Goal: Transaction & Acquisition: Purchase product/service

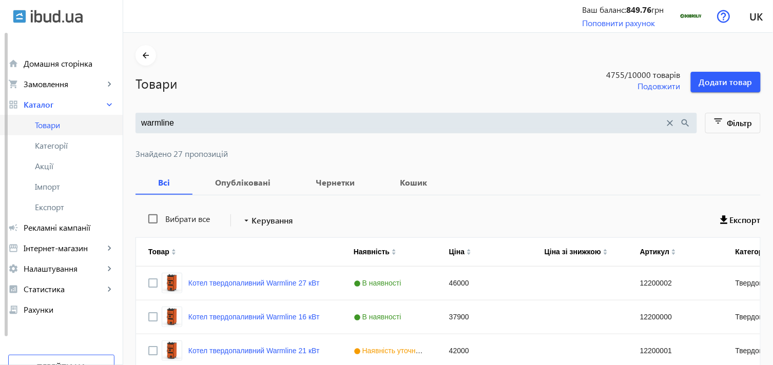
drag, startPoint x: 221, startPoint y: 117, endPoint x: 117, endPoint y: 121, distance: 104.8
paste input "12200016"
type input "12200016"
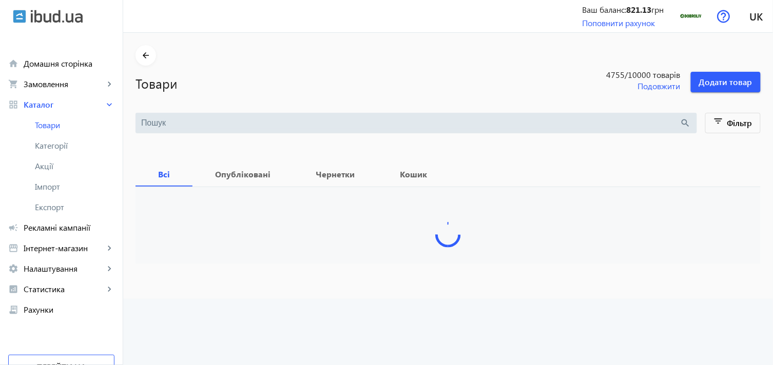
type input "12200016"
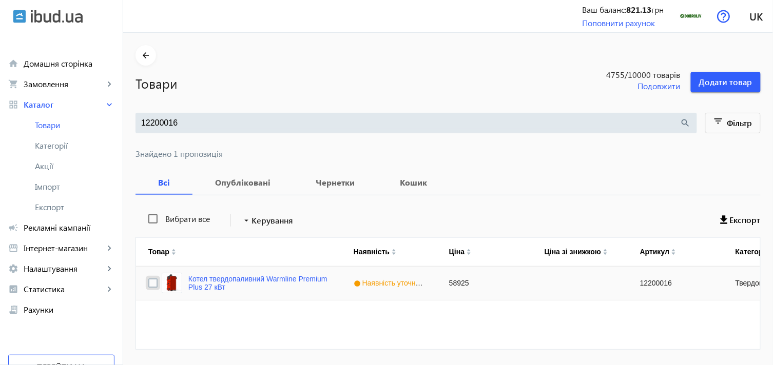
click at [148, 283] on input "Press Space to toggle row selection (unchecked)" at bounding box center [152, 283] width 9 height 9
checkbox input "true"
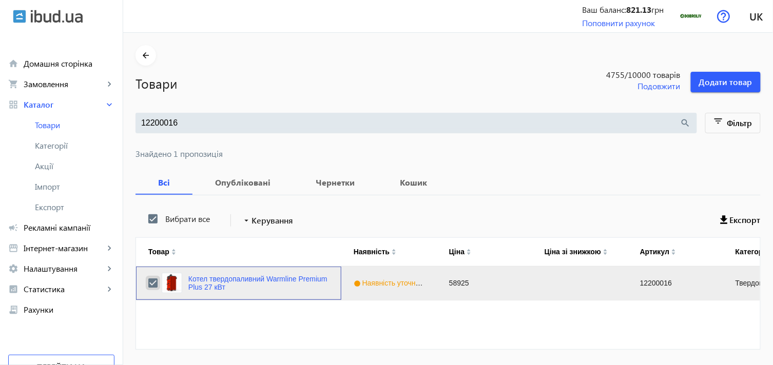
scroll to position [32, 0]
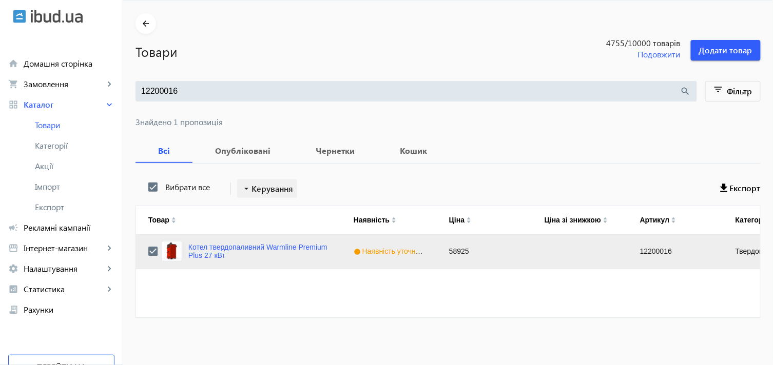
click at [259, 190] on span "Керування" at bounding box center [273, 189] width 42 height 12
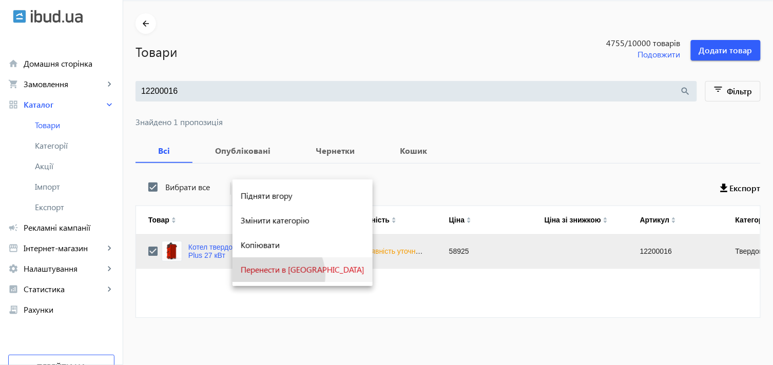
click at [272, 276] on button "Перенести в [GEOGRAPHIC_DATA]" at bounding box center [303, 270] width 140 height 25
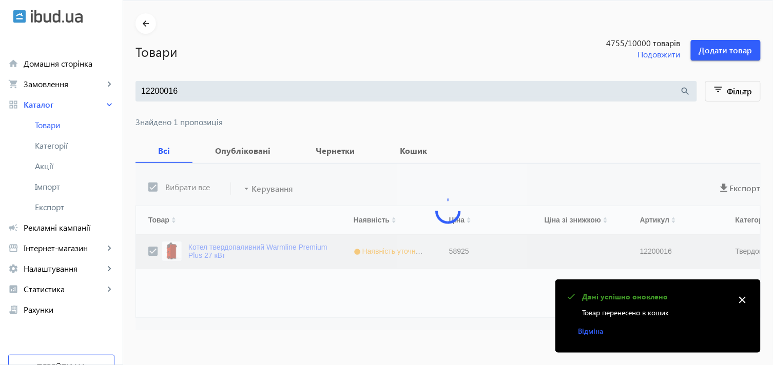
scroll to position [0, 0]
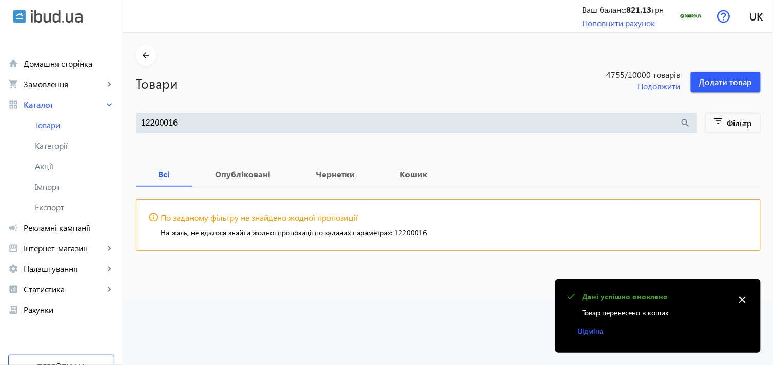
drag, startPoint x: 194, startPoint y: 130, endPoint x: 135, endPoint y: 126, distance: 59.2
click at [136, 126] on div "12200016 search" at bounding box center [417, 123] width 562 height 21
drag, startPoint x: 168, startPoint y: 124, endPoint x: 72, endPoint y: 125, distance: 96.0
click at [72, 125] on div "arrow_back home Домашня сторінка shopping_cart Замовлення keyboard_arrow_right …" at bounding box center [386, 182] width 773 height 365
paste input "7"
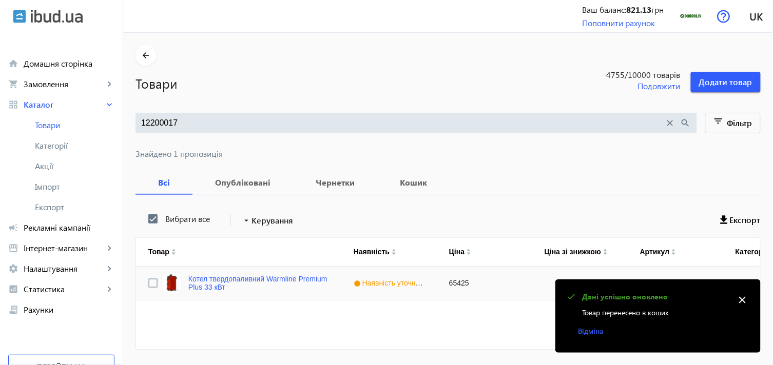
type input "12200017"
click at [148, 281] on input "Press Space to toggle row selection (unchecked)" at bounding box center [152, 283] width 9 height 9
checkbox input "true"
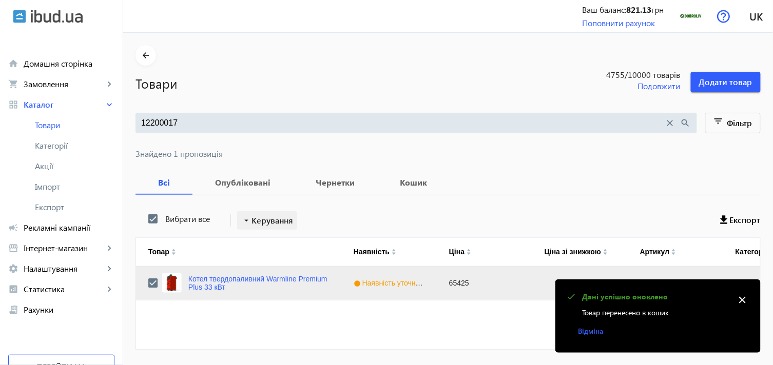
click at [258, 222] on span "Керування" at bounding box center [273, 221] width 42 height 12
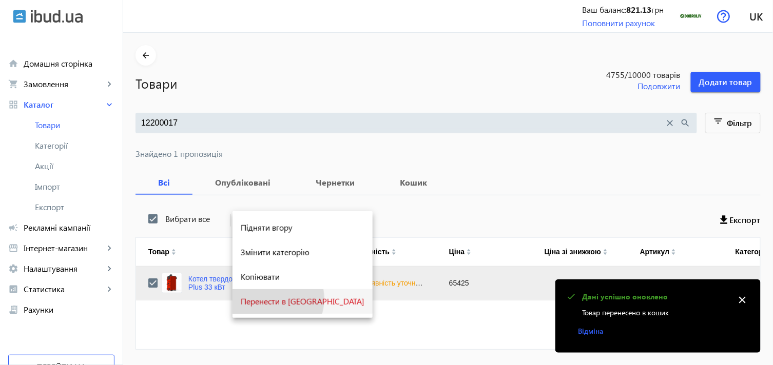
click at [269, 299] on span "Перенести в [GEOGRAPHIC_DATA]" at bounding box center [303, 302] width 124 height 8
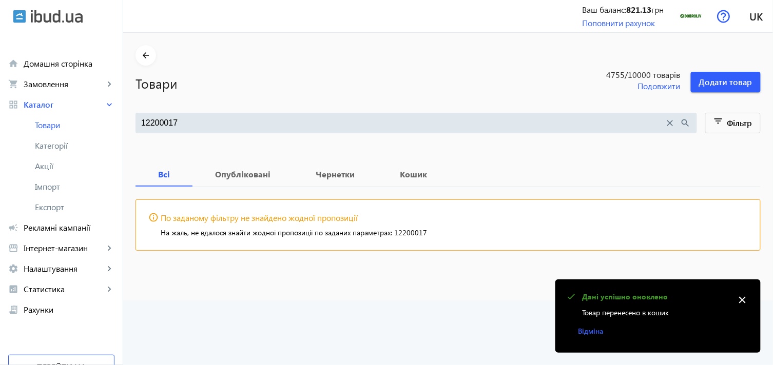
drag, startPoint x: 226, startPoint y: 116, endPoint x: 122, endPoint y: 111, distance: 103.8
click at [122, 111] on div "arrow_back home Домашня сторінка shopping_cart Замовлення keyboard_arrow_right …" at bounding box center [386, 182] width 773 height 365
drag, startPoint x: 177, startPoint y: 118, endPoint x: 127, endPoint y: 120, distance: 49.8
click at [127, 120] on main "arrow_back Товари 4755 /10000 товарів Подовжити Додати товар 12200017 close sea…" at bounding box center [448, 155] width 650 height 221
paste input "8"
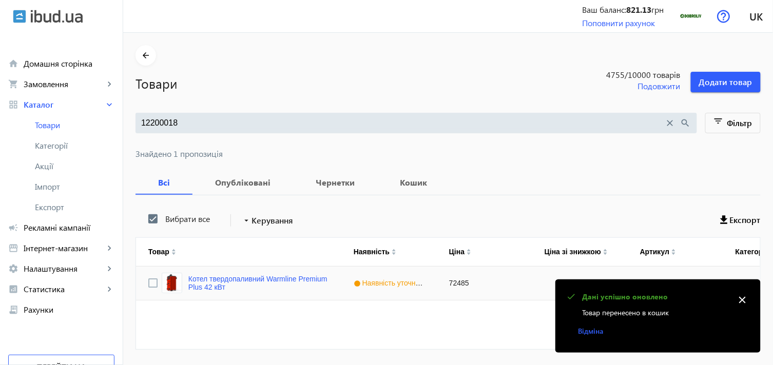
type input "12200018"
click at [148, 286] on input "Press Space to toggle row selection (unchecked)" at bounding box center [152, 283] width 9 height 9
checkbox input "true"
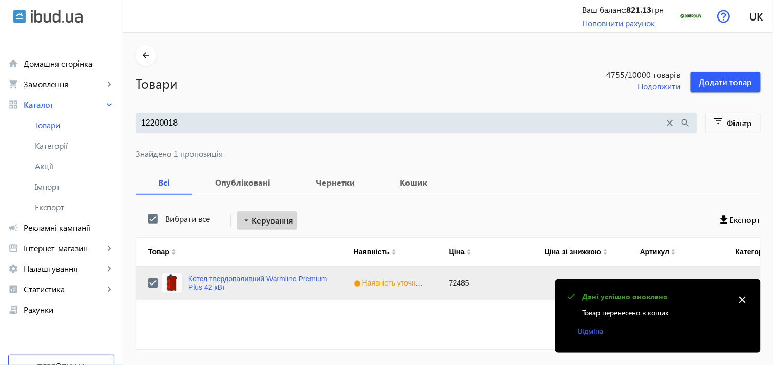
click at [259, 220] on span "Керування" at bounding box center [273, 221] width 42 height 12
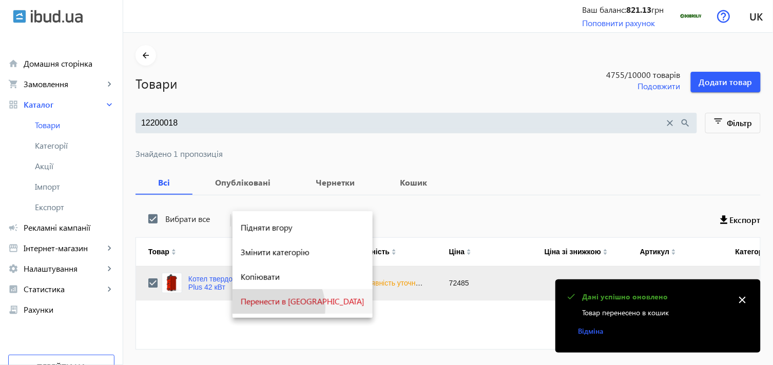
click at [269, 308] on button "Перенести в [GEOGRAPHIC_DATA]" at bounding box center [303, 302] width 140 height 25
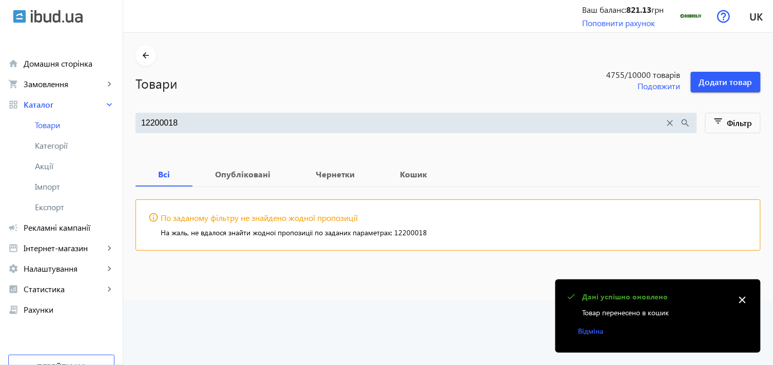
drag, startPoint x: 182, startPoint y: 114, endPoint x: 155, endPoint y: 122, distance: 28.8
click at [155, 122] on div "12200018 close search" at bounding box center [417, 123] width 562 height 21
drag, startPoint x: 175, startPoint y: 125, endPoint x: 129, endPoint y: 129, distance: 45.9
click at [136, 129] on div "12200018 close search" at bounding box center [417, 123] width 562 height 21
paste input "9"
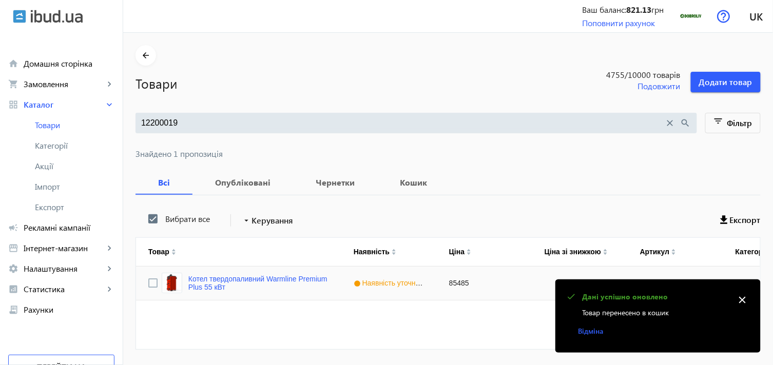
type input "12200019"
click at [148, 282] on input "Press Space to toggle row selection (unchecked)" at bounding box center [152, 283] width 9 height 9
checkbox input "true"
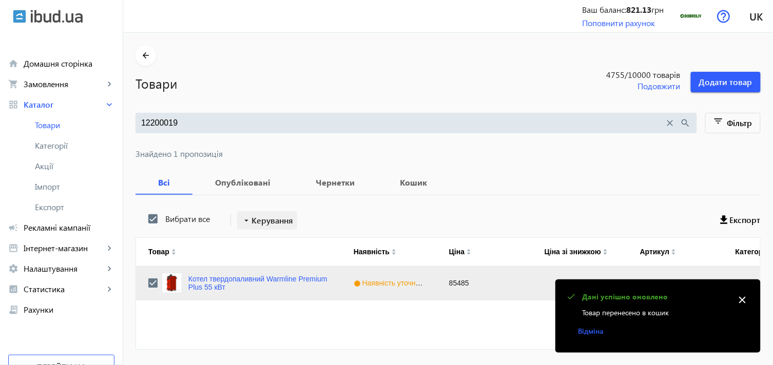
click at [252, 219] on span "Керування" at bounding box center [273, 221] width 42 height 12
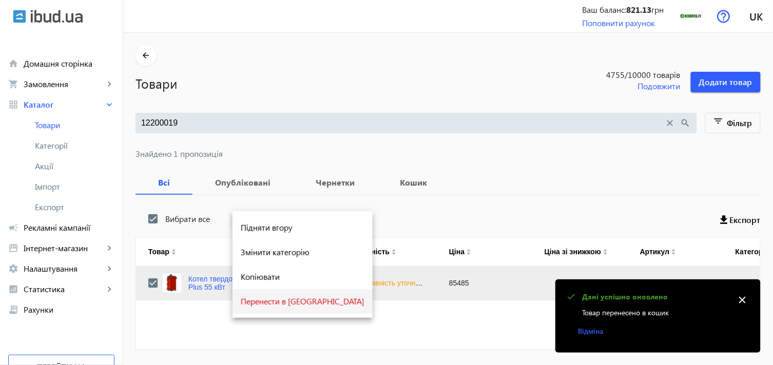
click at [269, 301] on span "Перенести в [GEOGRAPHIC_DATA]" at bounding box center [303, 302] width 124 height 8
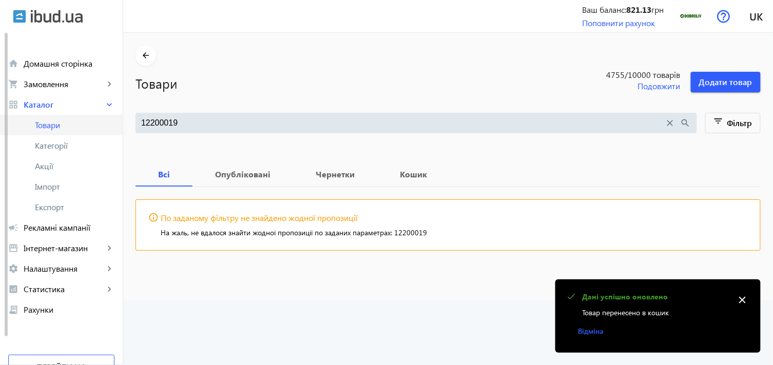
drag, startPoint x: 178, startPoint y: 123, endPoint x: 106, endPoint y: 123, distance: 71.9
click at [107, 123] on div "arrow_back home Домашня сторінка shopping_cart Замовлення keyboard_arrow_right …" at bounding box center [386, 182] width 773 height 365
paste input "21"
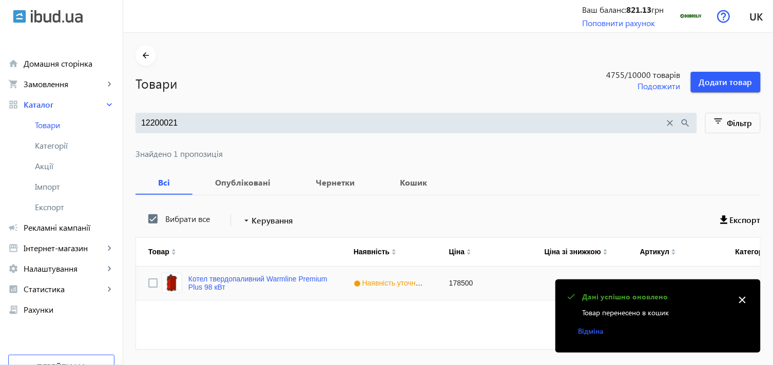
type input "12200021"
click at [148, 286] on input "Press Space to toggle row selection (unchecked)" at bounding box center [152, 283] width 9 height 9
checkbox input "true"
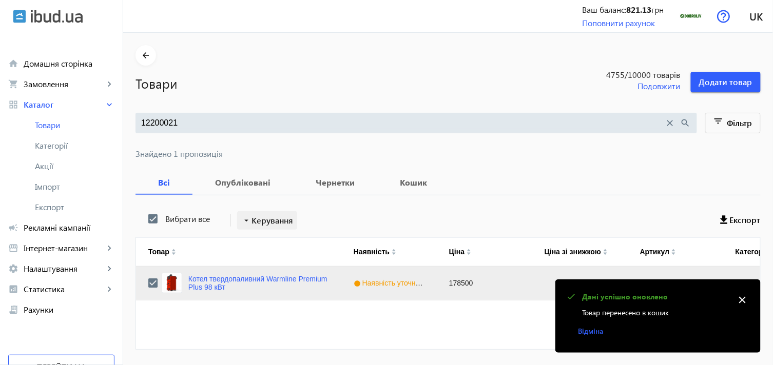
click at [245, 217] on mat-icon "arrow_drop_down" at bounding box center [246, 221] width 10 height 10
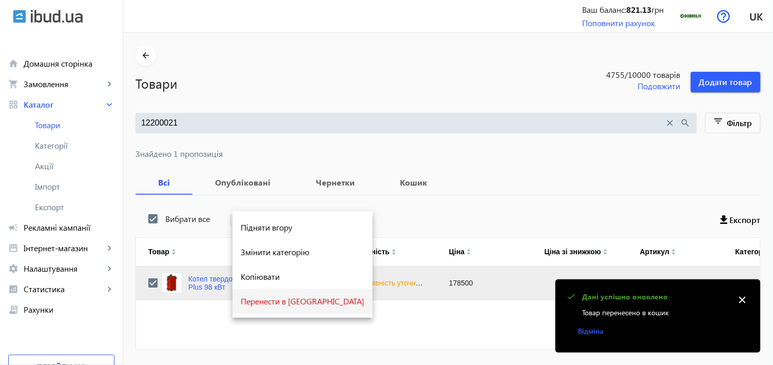
click at [264, 303] on span "Перенести в [GEOGRAPHIC_DATA]" at bounding box center [303, 302] width 124 height 8
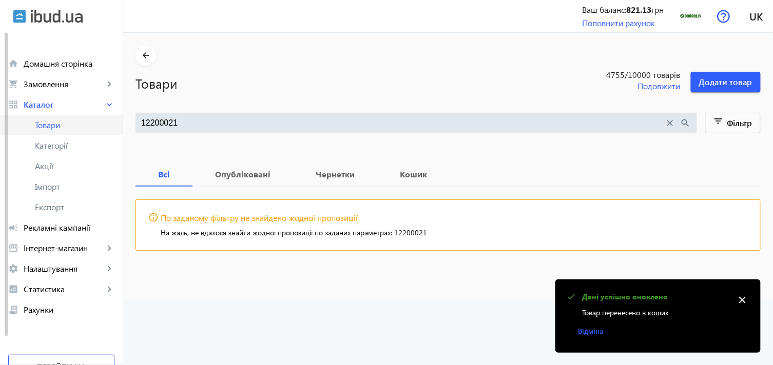
drag, startPoint x: 183, startPoint y: 121, endPoint x: 110, endPoint y: 117, distance: 73.0
click at [112, 118] on div "arrow_back home Домашня сторінка shopping_cart Замовлення keyboard_arrow_right …" at bounding box center [386, 182] width 773 height 365
paste input "2"
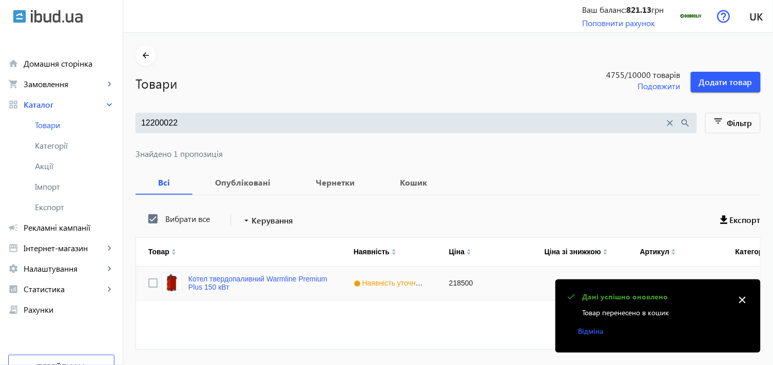
type input "12200022"
click at [150, 282] on input "Press Space to toggle row selection (unchecked)" at bounding box center [152, 283] width 9 height 9
checkbox input "true"
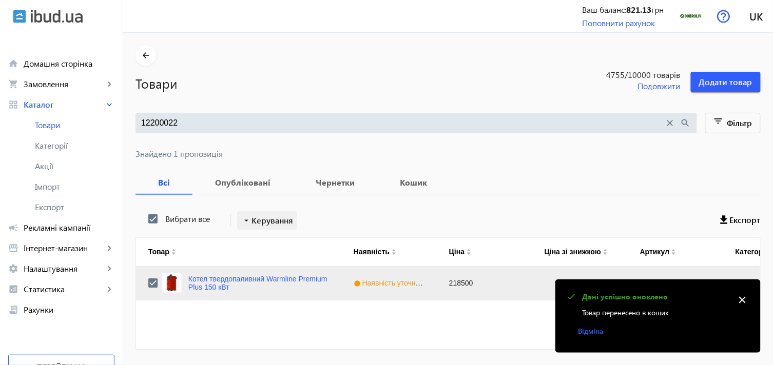
click at [280, 223] on span "Керування" at bounding box center [273, 221] width 42 height 12
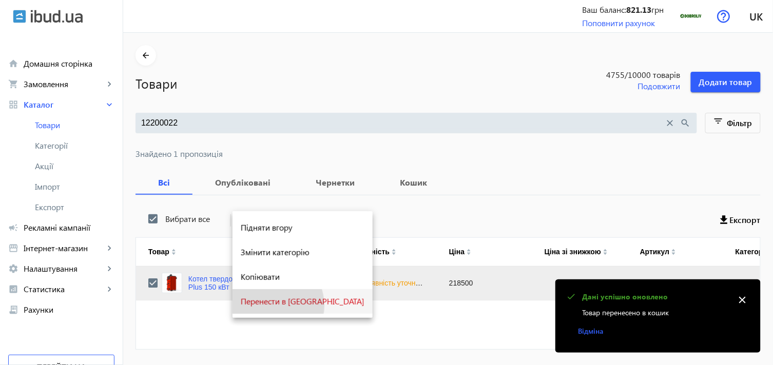
click at [269, 306] on span "Перенести в [GEOGRAPHIC_DATA]" at bounding box center [303, 302] width 124 height 8
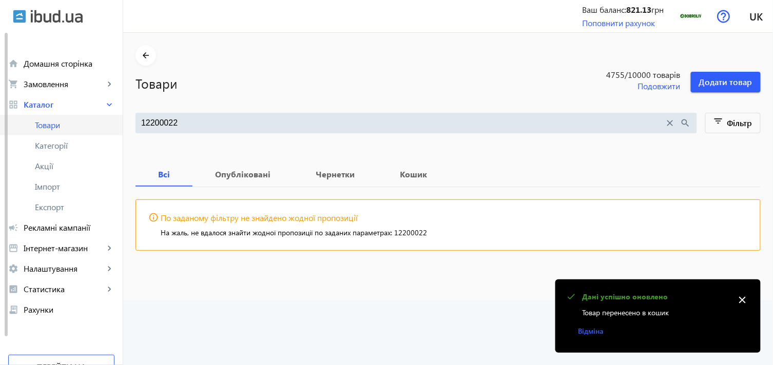
drag, startPoint x: 209, startPoint y: 127, endPoint x: 93, endPoint y: 120, distance: 116.2
click at [93, 120] on div "arrow_back home Домашня сторінка shopping_cart Замовлення keyboard_arrow_right …" at bounding box center [386, 182] width 773 height 365
paste input "85"
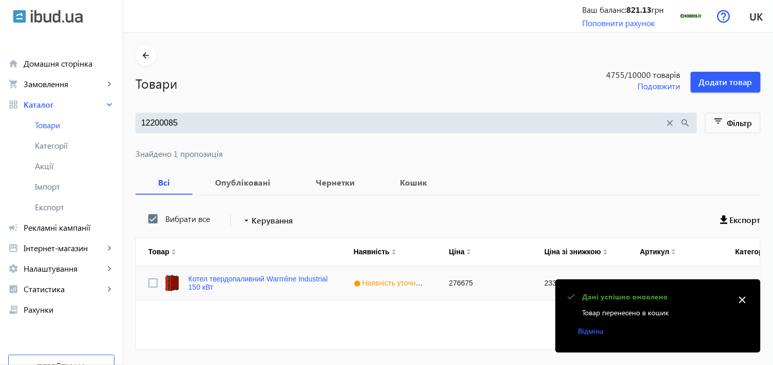
type input "12200085"
click at [148, 282] on input "Press Space to toggle row selection (unchecked)" at bounding box center [152, 283] width 9 height 9
checkbox input "true"
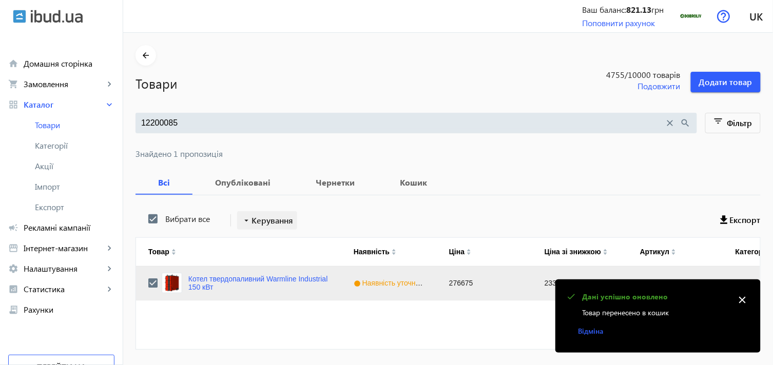
click at [252, 221] on span "Керування" at bounding box center [273, 221] width 42 height 12
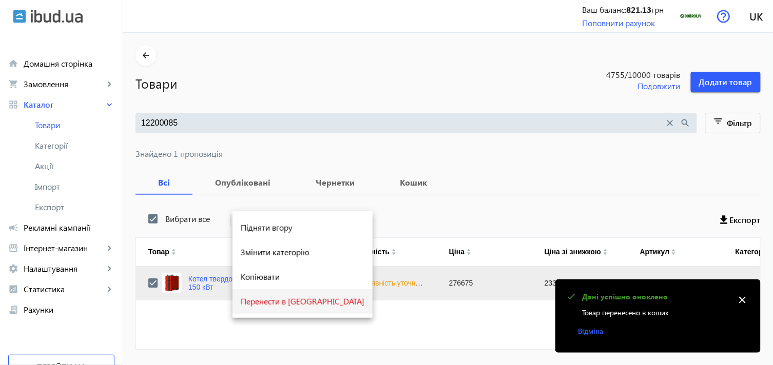
click at [264, 303] on span "Перенести в [GEOGRAPHIC_DATA]" at bounding box center [303, 302] width 124 height 8
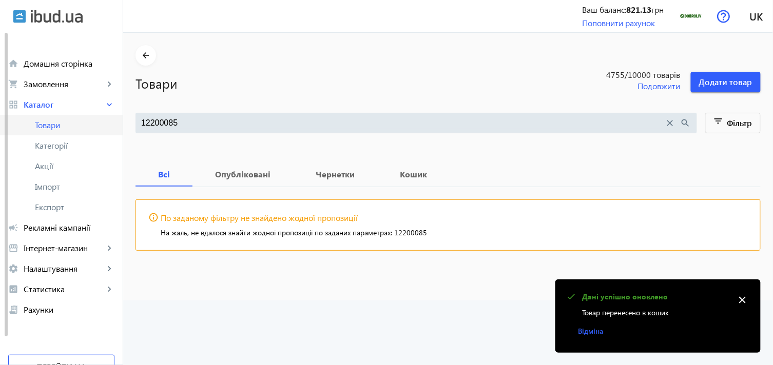
drag, startPoint x: 184, startPoint y: 117, endPoint x: 111, endPoint y: 120, distance: 72.5
click at [111, 120] on div "arrow_back home Домашня сторінка shopping_cart Замовлення keyboard_arrow_right …" at bounding box center [386, 182] width 773 height 365
paste input "6"
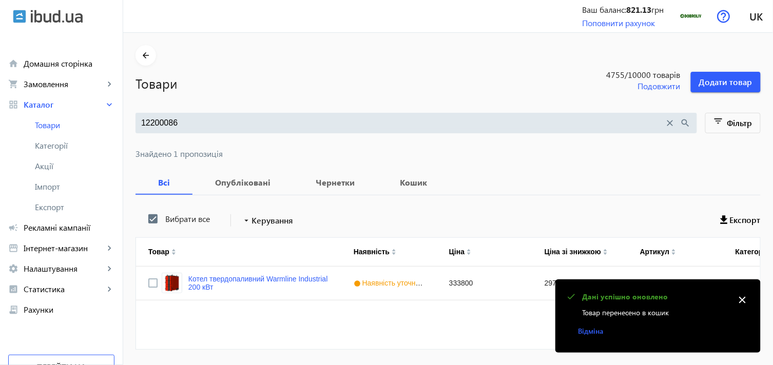
type input "12200086"
click at [148, 276] on div "Press SPACE to select this row." at bounding box center [152, 284] width 9 height 24
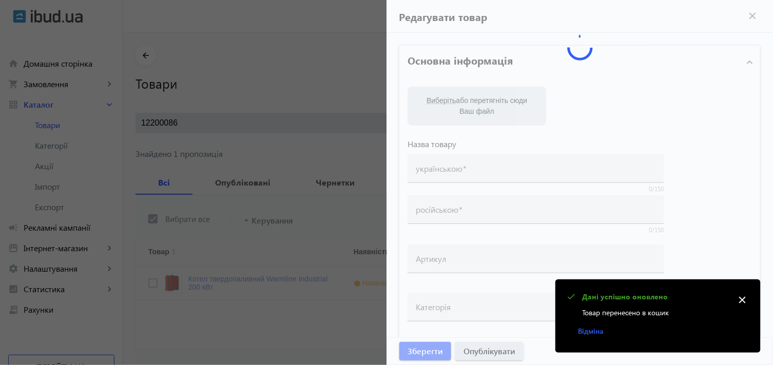
type input "Котел твердопаливний Warmline Industrial 200 кВт"
type input "Котел твердотопливный Warmline Industrial 200 кВт"
type input "12200086"
type input "333800"
type input "Купити котел твердопаливний warmline industrial 200 квт в категорії Твердопалив…"
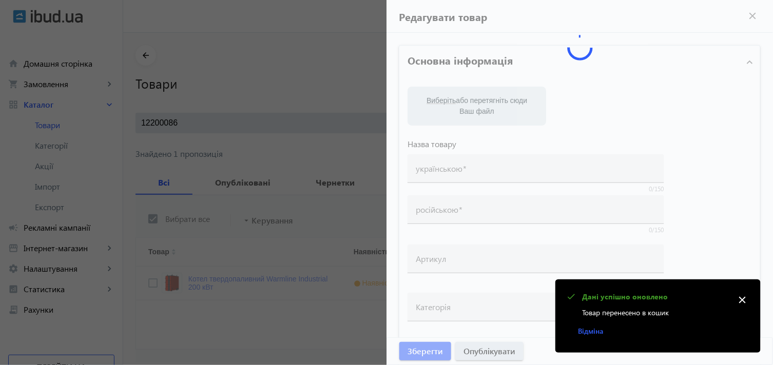
type input "Купить котел твердотопливный warmline industrial 200 квт в категории Твердотопл…"
type textarea "Виробник: Warmline. Купити в [GEOGRAPHIC_DATA], [GEOGRAPHIC_DATA], [GEOGRAPHIC_…"
type textarea "Производитель: Warmline. Купить в [GEOGRAPHIC_DATA], [GEOGRAPHIC_DATA], [GEOGRA…"
type input "Твердопаливні котли, Твердопаливні котли, Котел тривалого горіння, Твердопаливн…"
type input "Твердотопливные котлы, Твердотопливные котлы, Котел длительного горения, Твердо…"
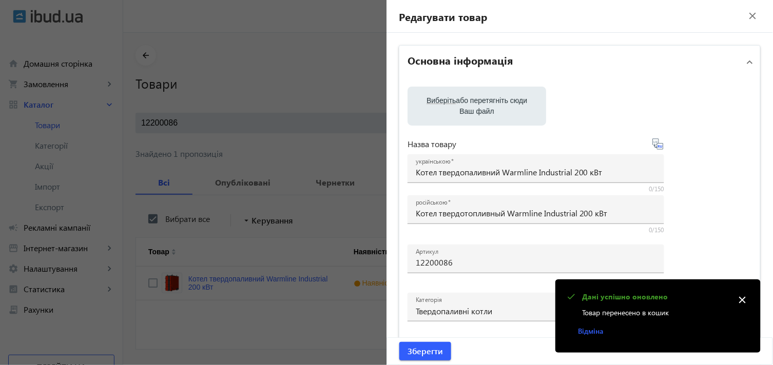
click at [175, 304] on div at bounding box center [386, 182] width 773 height 365
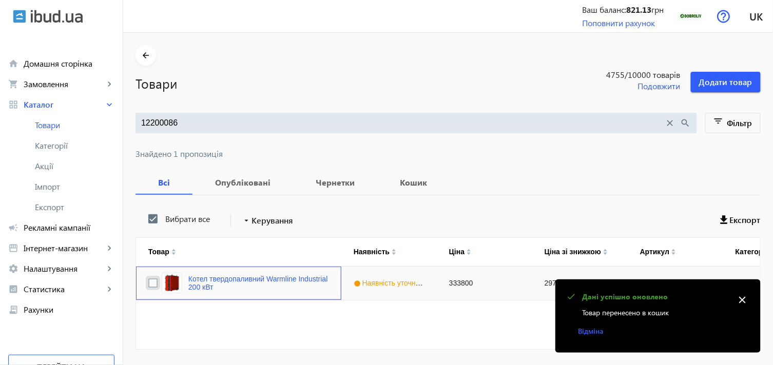
click at [148, 285] on input "Press Space to toggle row selection (unchecked)" at bounding box center [152, 283] width 9 height 9
checkbox input "true"
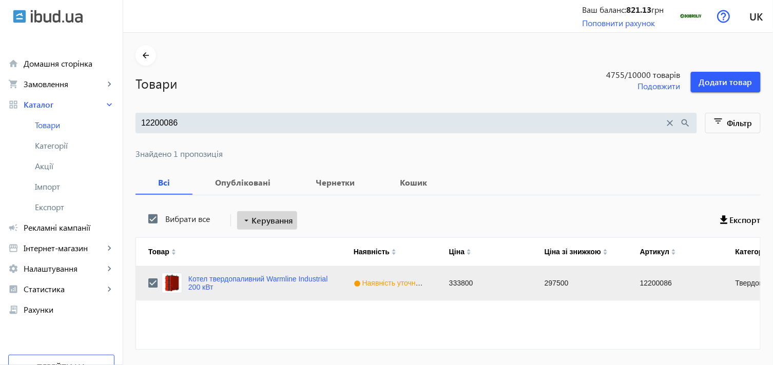
click at [265, 218] on span "Керування" at bounding box center [273, 221] width 42 height 12
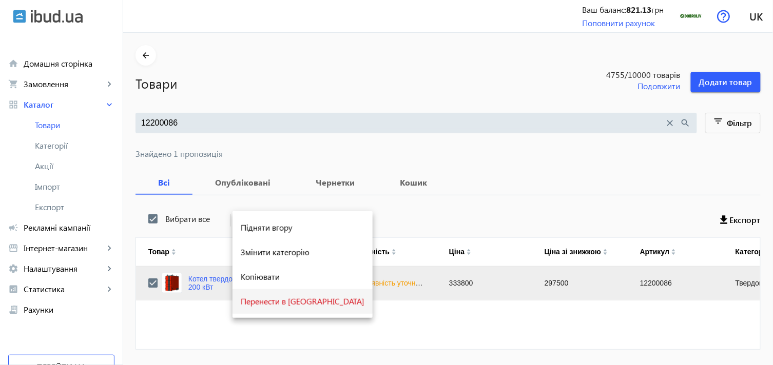
click at [262, 300] on span "Перенести в [GEOGRAPHIC_DATA]" at bounding box center [303, 302] width 124 height 8
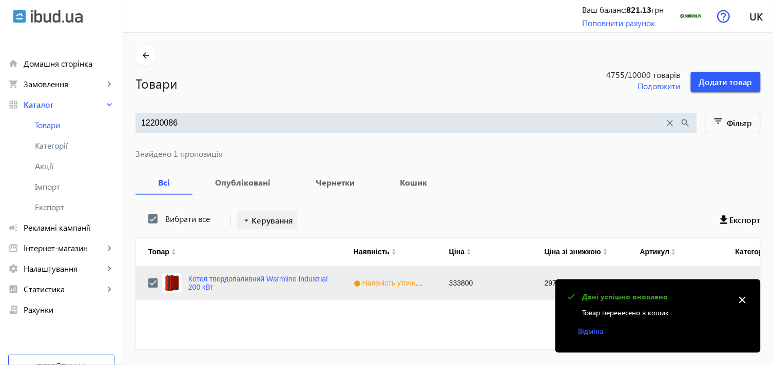
click at [252, 217] on span "Керування" at bounding box center [273, 221] width 42 height 12
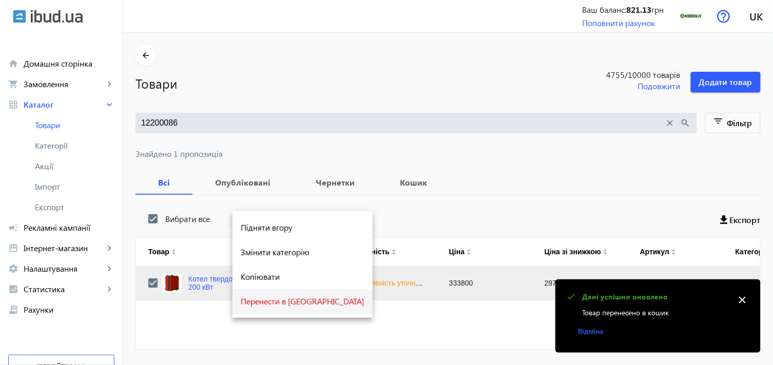
click at [278, 300] on span "Перенести в [GEOGRAPHIC_DATA]" at bounding box center [303, 302] width 124 height 8
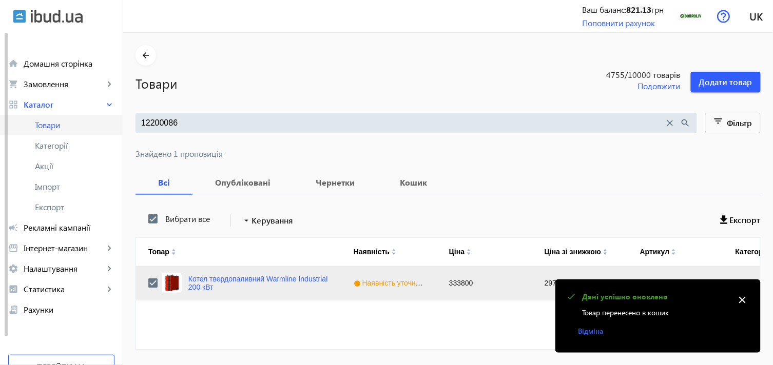
drag, startPoint x: 218, startPoint y: 126, endPoint x: 99, endPoint y: 119, distance: 119.8
click at [99, 119] on div "arrow_back home Домашня сторінка shopping_cart Замовлення keyboard_arrow_right …" at bounding box center [386, 198] width 773 height 397
paste input "99"
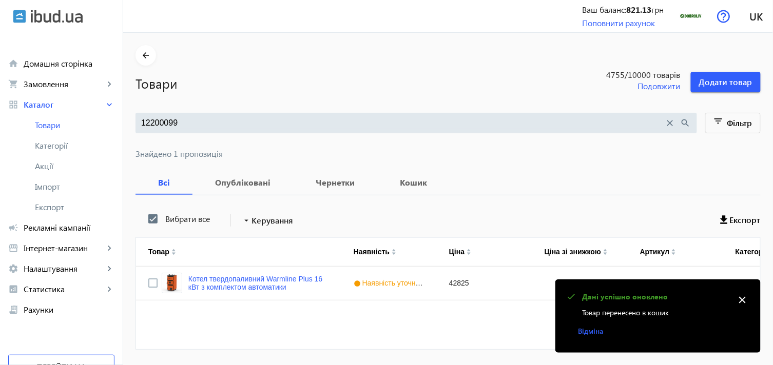
type input "12200099"
click at [148, 280] on input "Press Space to toggle row selection (unchecked)" at bounding box center [152, 283] width 9 height 9
checkbox input "true"
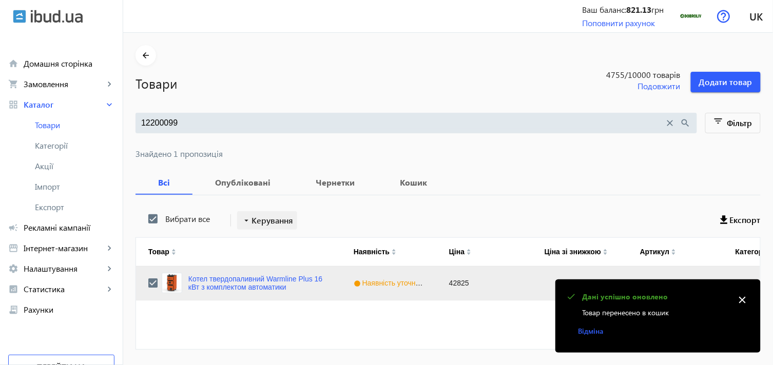
click at [260, 218] on span "Керування" at bounding box center [273, 221] width 42 height 12
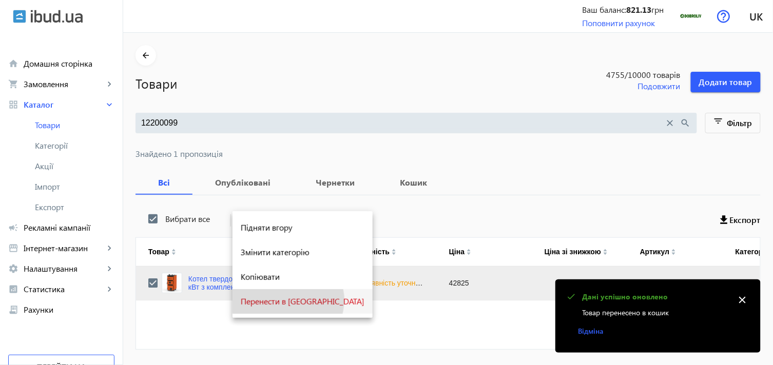
click at [288, 301] on span "Перенести в [GEOGRAPHIC_DATA]" at bounding box center [303, 302] width 124 height 8
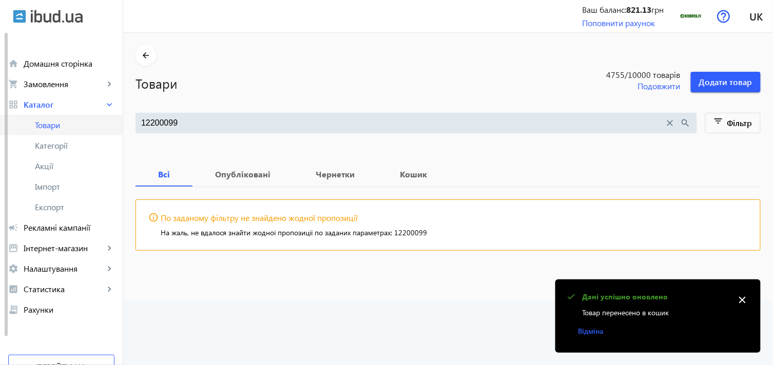
drag, startPoint x: 201, startPoint y: 126, endPoint x: 93, endPoint y: 116, distance: 108.7
click at [93, 116] on div "arrow_back home Домашня сторінка shopping_cart Замовлення keyboard_arrow_right …" at bounding box center [386, 182] width 773 height 365
paste input "100"
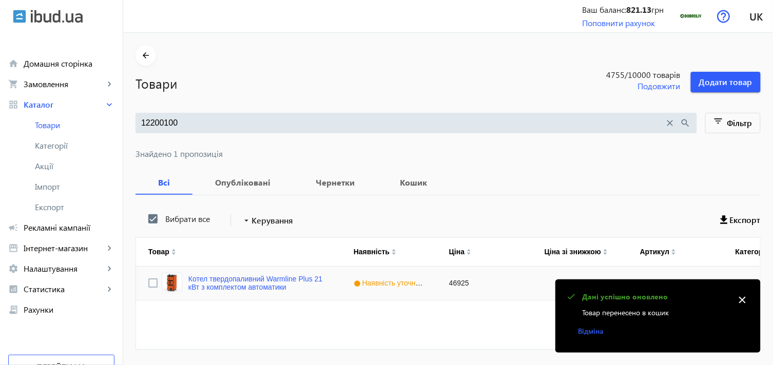
type input "12200100"
click at [148, 287] on input "Press Space to toggle row selection (unchecked)" at bounding box center [152, 283] width 9 height 9
checkbox input "true"
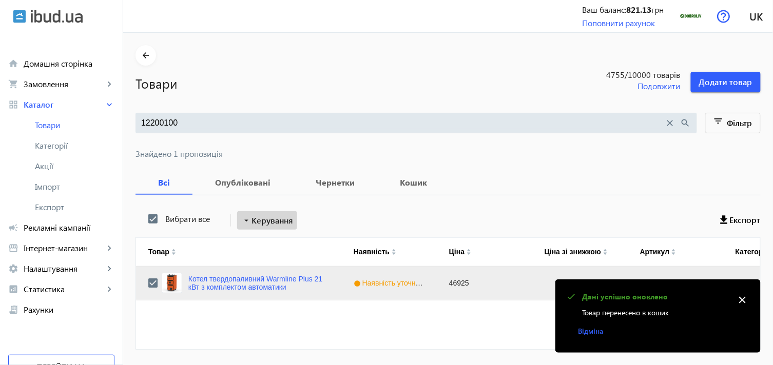
click at [242, 218] on mat-icon "arrow_drop_down" at bounding box center [246, 221] width 10 height 10
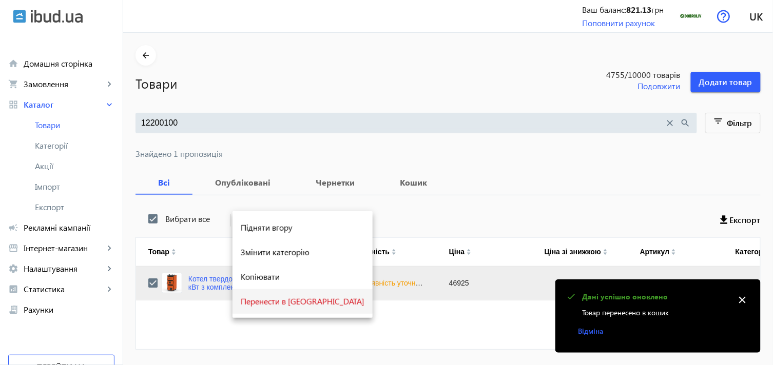
click at [265, 301] on span "Перенести в [GEOGRAPHIC_DATA]" at bounding box center [303, 302] width 124 height 8
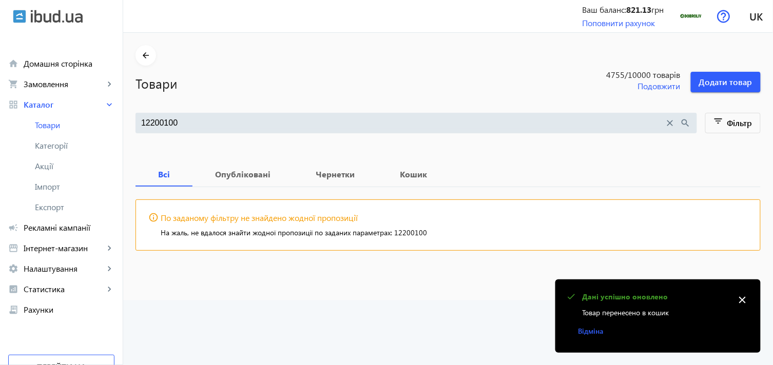
drag, startPoint x: 179, startPoint y: 119, endPoint x: 127, endPoint y: 119, distance: 51.8
click at [127, 119] on main "arrow_back Товари 4755 /10000 товарів Подовжити Додати товар 12200100 close sea…" at bounding box center [448, 155] width 650 height 221
paste input "1"
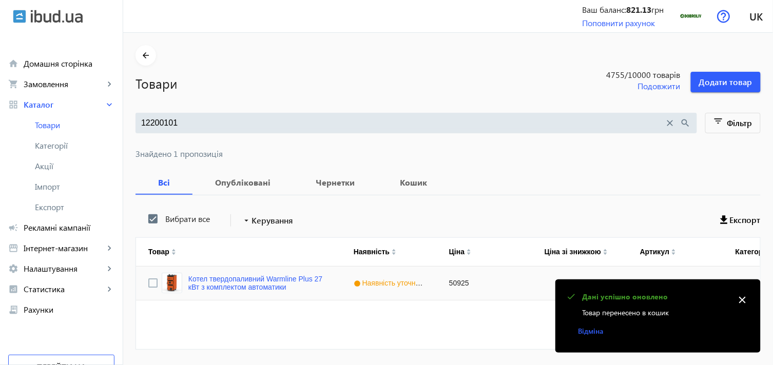
type input "12200101"
click at [150, 284] on input "Press Space to toggle row selection (unchecked)" at bounding box center [152, 283] width 9 height 9
checkbox input "true"
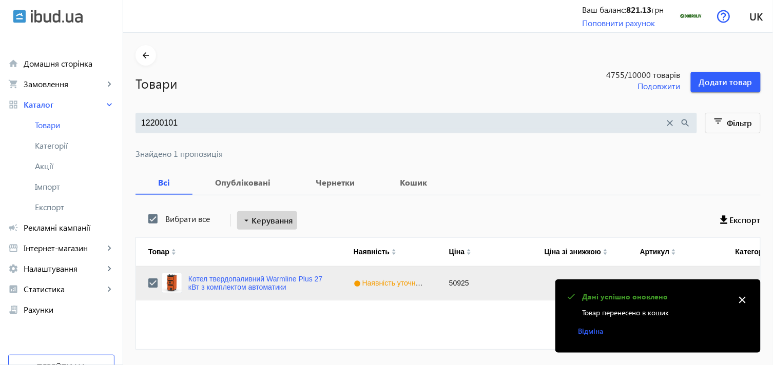
click at [254, 221] on span "Керування" at bounding box center [273, 221] width 42 height 12
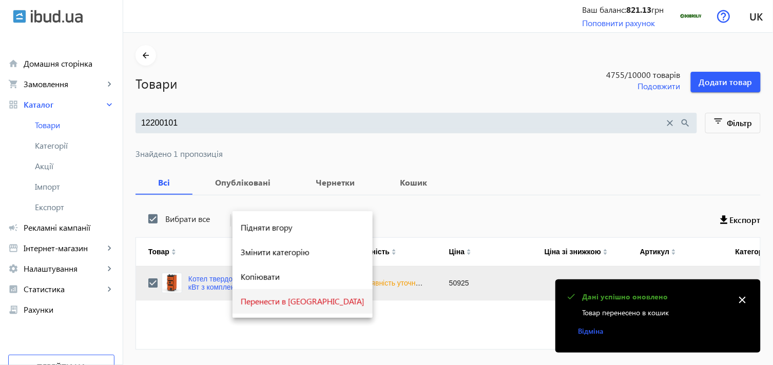
click at [277, 304] on span "Перенести в [GEOGRAPHIC_DATA]" at bounding box center [303, 302] width 124 height 8
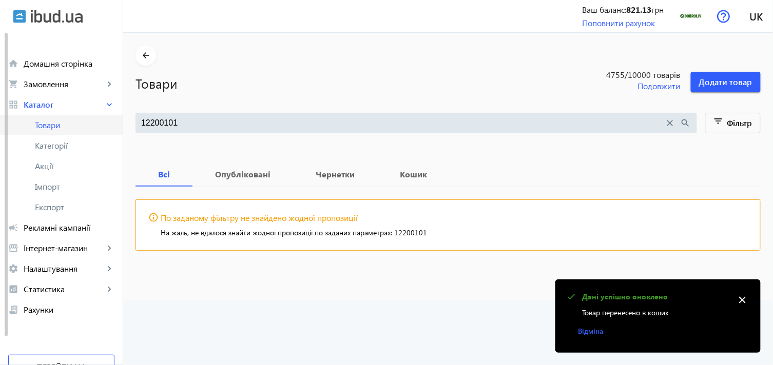
drag, startPoint x: 233, startPoint y: 127, endPoint x: 95, endPoint y: 119, distance: 138.3
click at [95, 119] on div "arrow_back home Домашня сторінка shopping_cart Замовлення keyboard_arrow_right …" at bounding box center [386, 182] width 773 height 365
paste input "2"
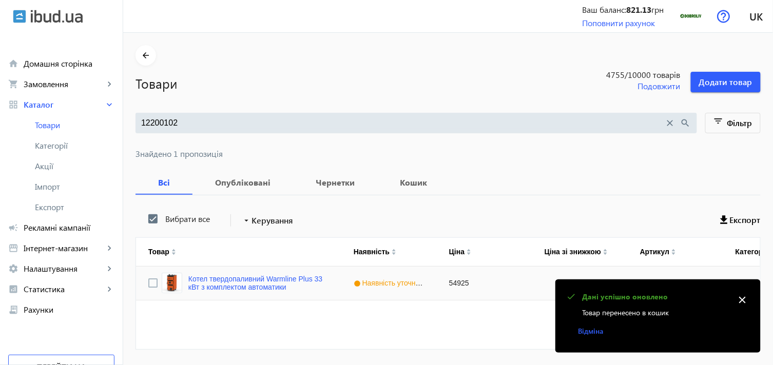
type input "12200102"
click at [148, 281] on input "Press Space to toggle row selection (unchecked)" at bounding box center [152, 283] width 9 height 9
checkbox input "true"
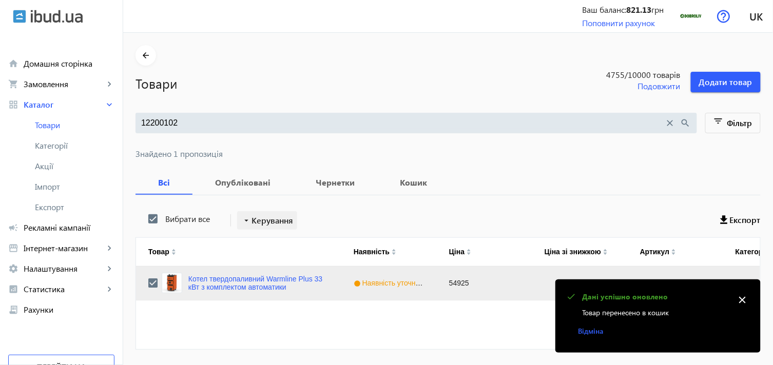
click at [271, 221] on span "Керування" at bounding box center [273, 221] width 42 height 12
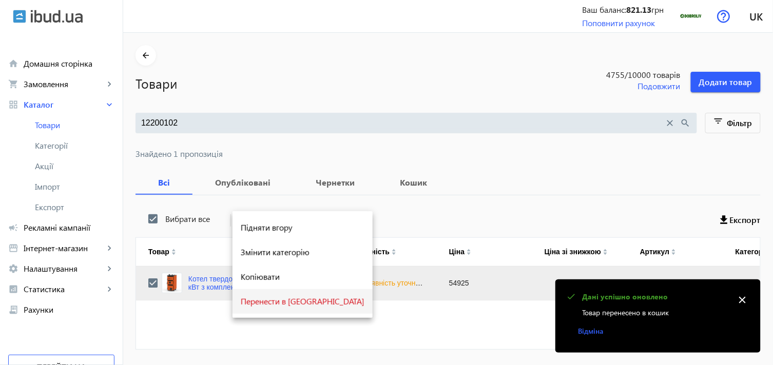
click at [272, 298] on span "Перенести в [GEOGRAPHIC_DATA]" at bounding box center [303, 302] width 124 height 8
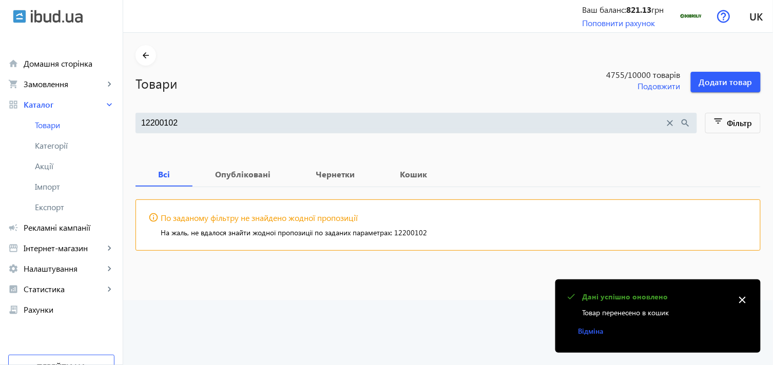
click at [192, 131] on div "12200102 close search" at bounding box center [417, 123] width 562 height 21
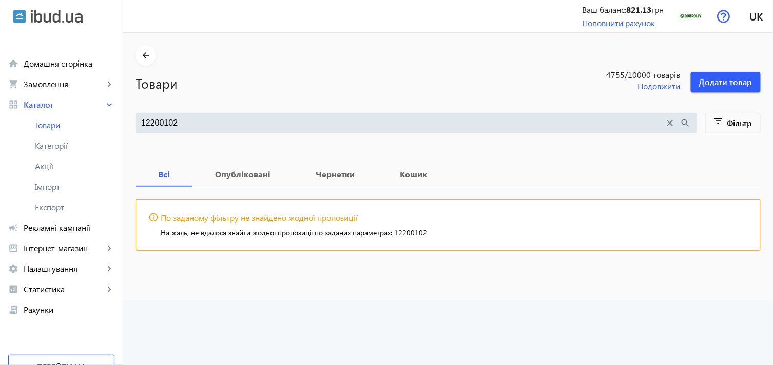
click at [192, 129] on div "12200102 close search" at bounding box center [417, 123] width 562 height 21
drag, startPoint x: 192, startPoint y: 125, endPoint x: 116, endPoint y: 124, distance: 76.5
click at [116, 124] on div "arrow_back home Домашня сторінка shopping_cart Замовлення keyboard_arrow_right …" at bounding box center [386, 182] width 773 height 365
paste input "8"
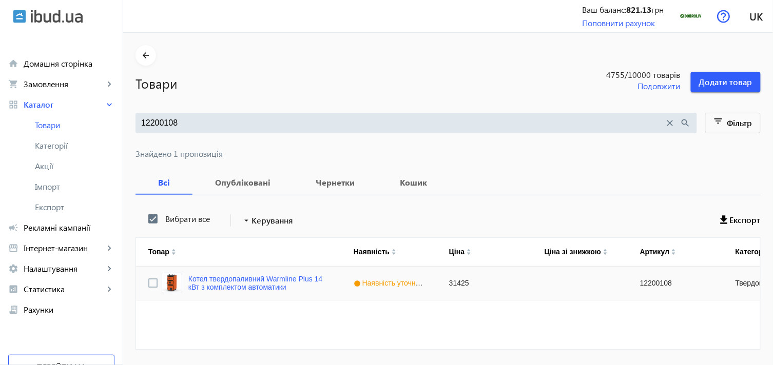
type input "12200108"
click at [148, 283] on input "Press Space to toggle row selection (unchecked)" at bounding box center [152, 283] width 9 height 9
checkbox input "true"
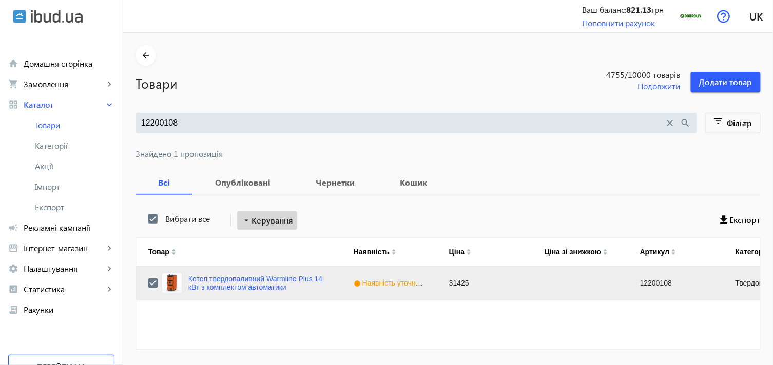
click at [265, 220] on span "Керування" at bounding box center [273, 221] width 42 height 12
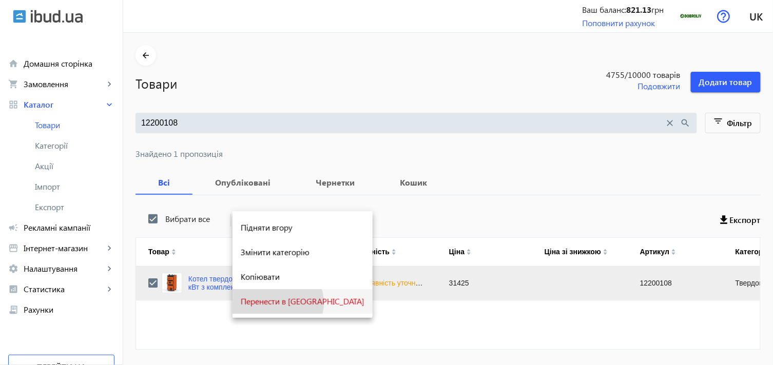
click at [272, 303] on span "Перенести в [GEOGRAPHIC_DATA]" at bounding box center [303, 302] width 124 height 8
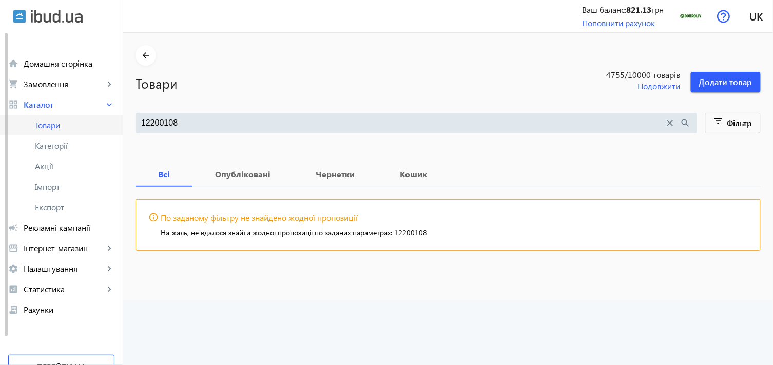
drag, startPoint x: 178, startPoint y: 120, endPoint x: 103, endPoint y: 114, distance: 75.7
click at [99, 115] on div "arrow_back home Домашня сторінка shopping_cart Замовлення keyboard_arrow_right …" at bounding box center [386, 182] width 773 height 365
paste input "10"
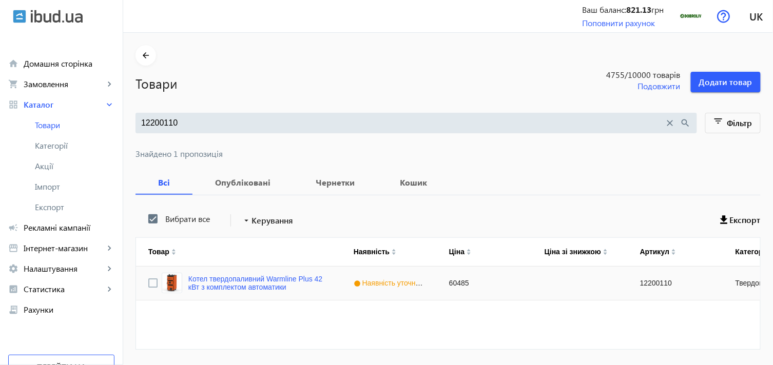
type input "12200110"
click at [148, 282] on input "Press Space to toggle row selection (unchecked)" at bounding box center [152, 283] width 9 height 9
checkbox input "true"
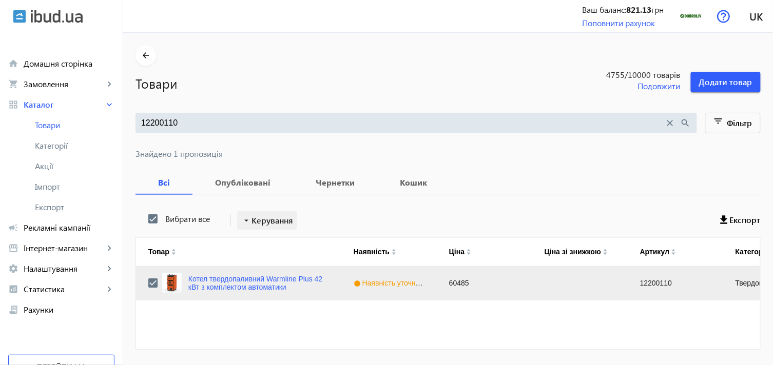
click at [252, 219] on span "Керування" at bounding box center [273, 221] width 42 height 12
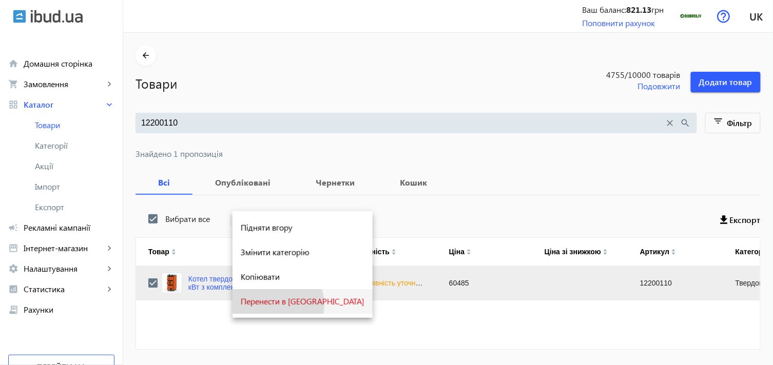
click at [271, 305] on span "Перенести в [GEOGRAPHIC_DATA]" at bounding box center [303, 302] width 124 height 8
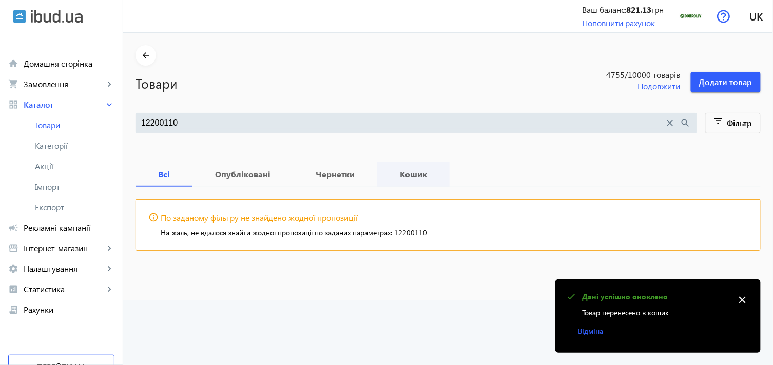
click at [392, 166] on span "Кошик" at bounding box center [414, 174] width 48 height 25
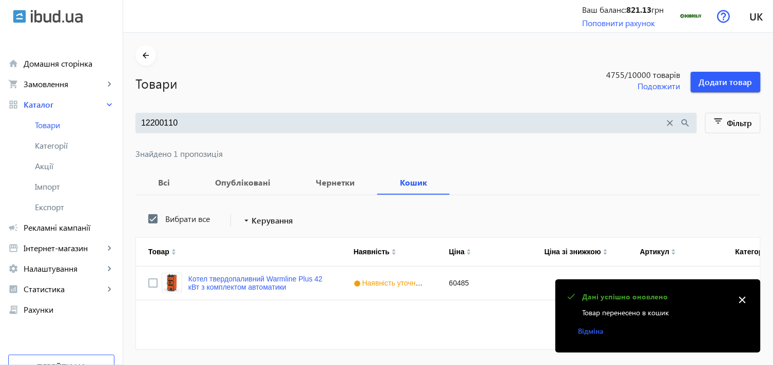
drag, startPoint x: 188, startPoint y: 116, endPoint x: 126, endPoint y: 117, distance: 62.1
click at [126, 117] on main "arrow_back Товари 4755 /10000 товарів Подовжити Додати товар 12200110 close sea…" at bounding box center [448, 203] width 650 height 317
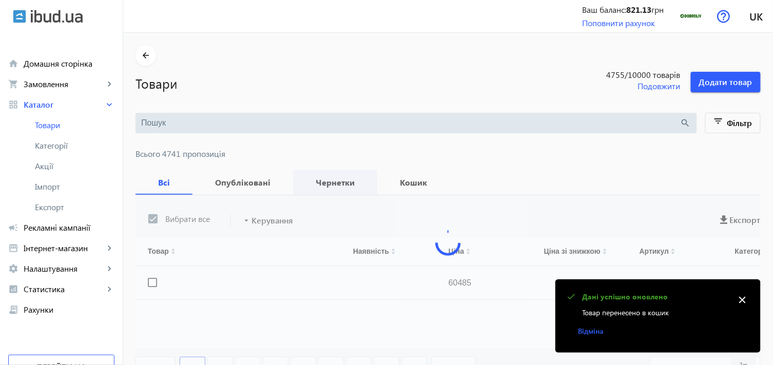
click at [311, 172] on span "Чернетки" at bounding box center [335, 182] width 60 height 25
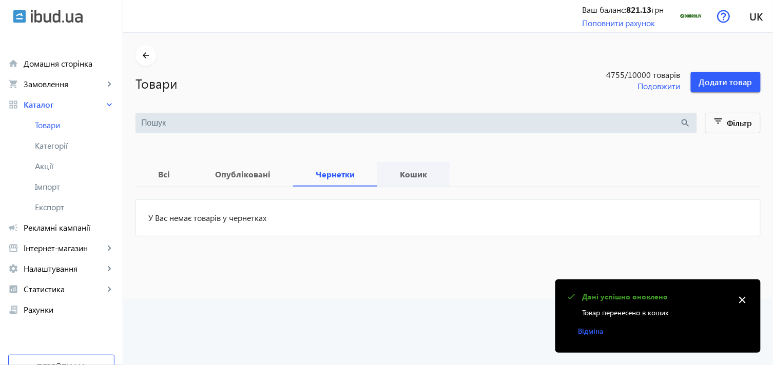
click at [404, 176] on b "Кошик" at bounding box center [414, 174] width 48 height 8
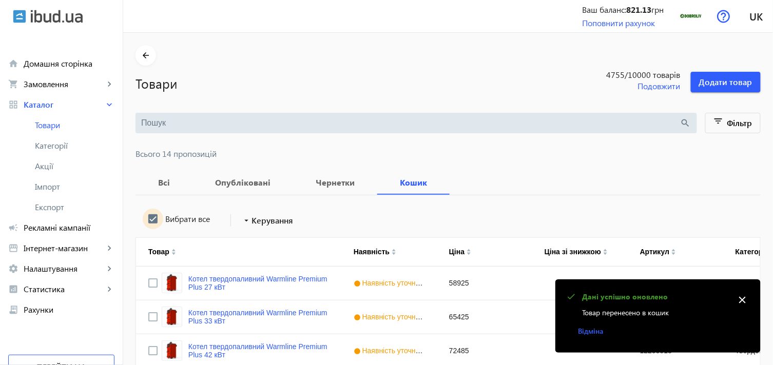
click at [149, 218] on input "Вибрати все" at bounding box center [153, 219] width 21 height 21
click at [147, 216] on input "Вибрати все" at bounding box center [153, 219] width 21 height 21
checkbox input "true"
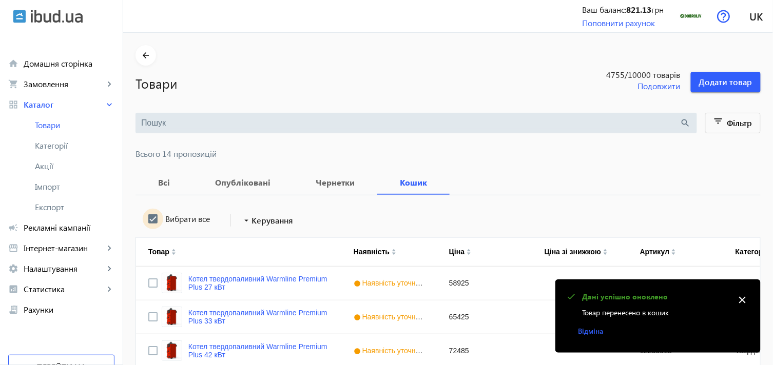
checkbox input "true"
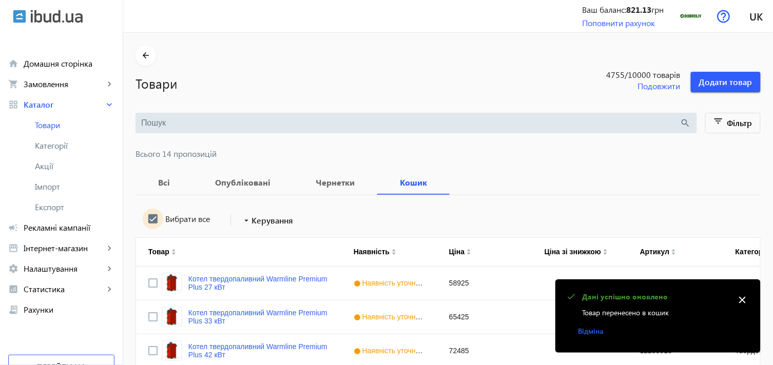
checkbox input "true"
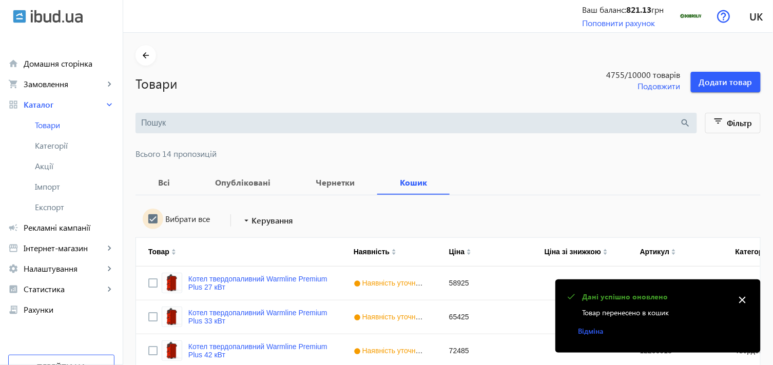
checkbox input "true"
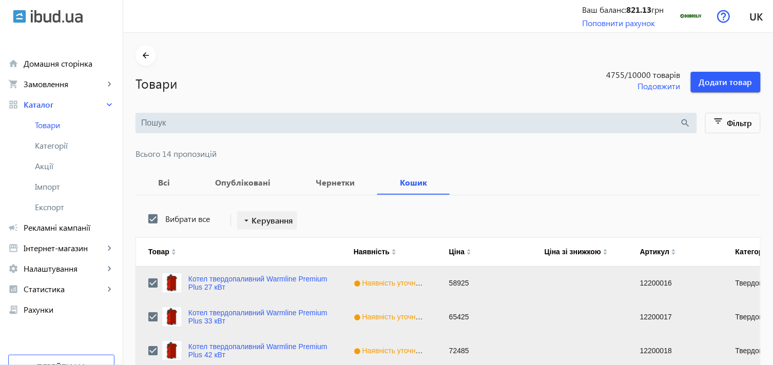
click at [244, 219] on mat-icon "arrow_drop_down" at bounding box center [246, 221] width 10 height 10
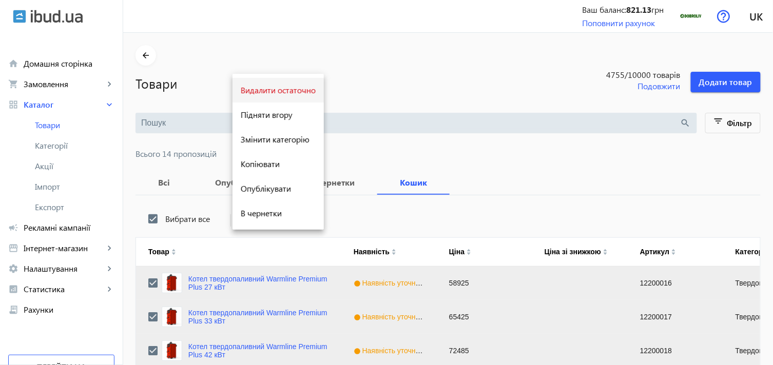
click at [284, 91] on span "Видалити остаточно" at bounding box center [278, 90] width 75 height 8
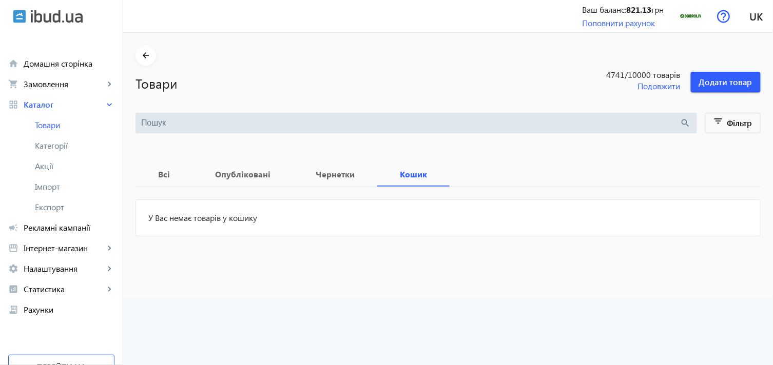
click at [229, 126] on input "search" at bounding box center [410, 123] width 539 height 11
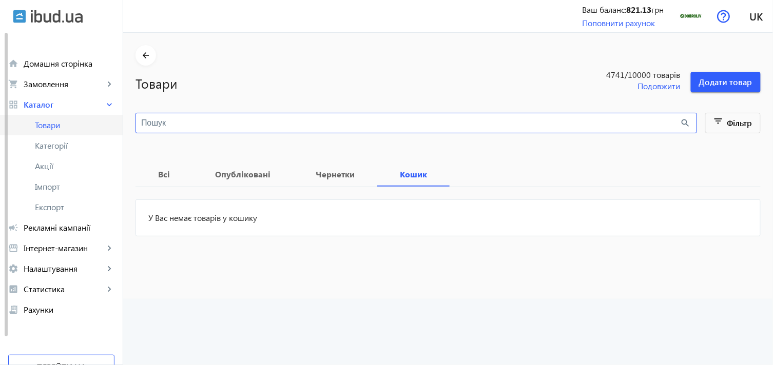
click at [60, 125] on span "Товари" at bounding box center [75, 125] width 80 height 10
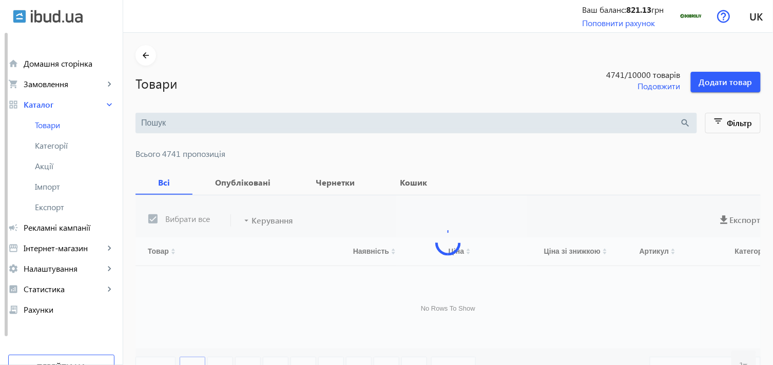
click at [187, 127] on input "search" at bounding box center [410, 123] width 539 height 11
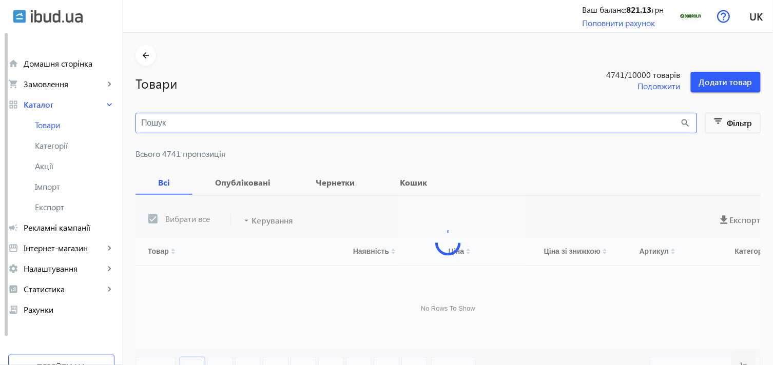
paste input "17200073"
type input "17200073"
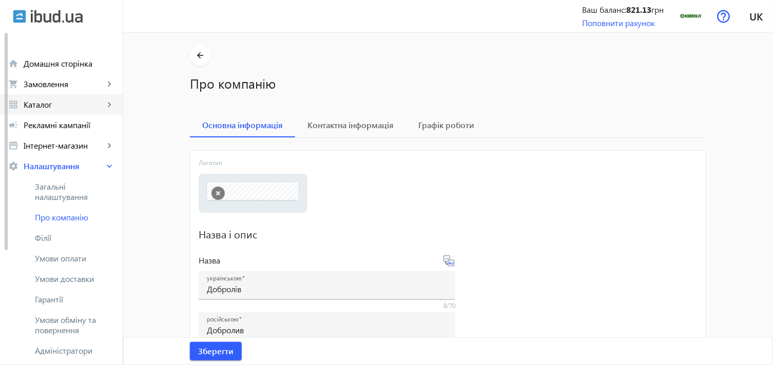
click at [75, 104] on span "Каталог" at bounding box center [64, 105] width 81 height 10
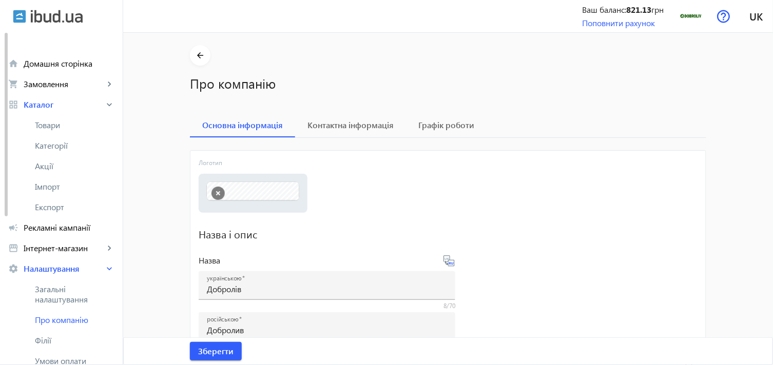
click at [72, 120] on span "Товари" at bounding box center [75, 125] width 80 height 10
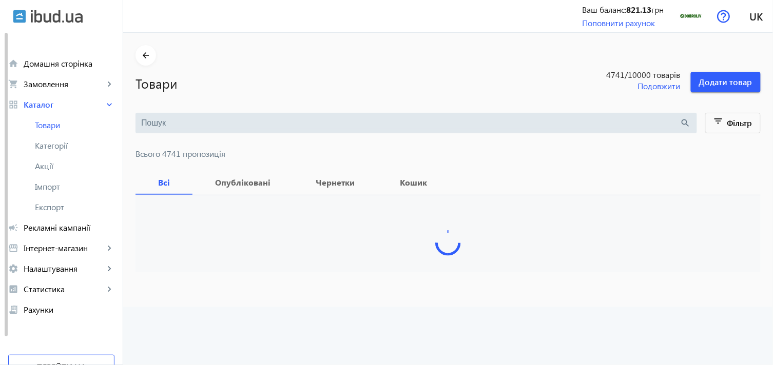
click at [285, 124] on input "search" at bounding box center [410, 123] width 539 height 11
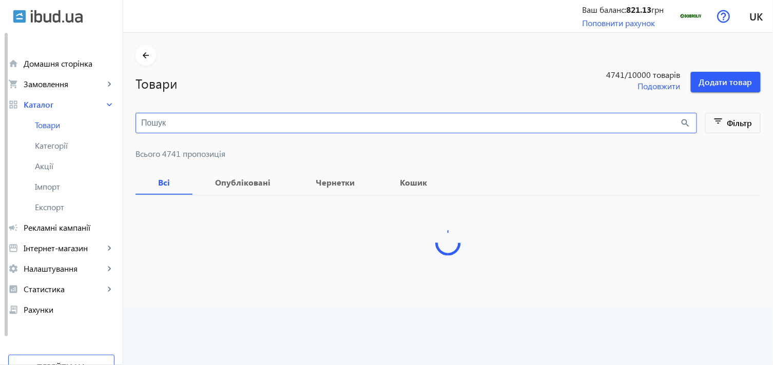
paste input "17200073"
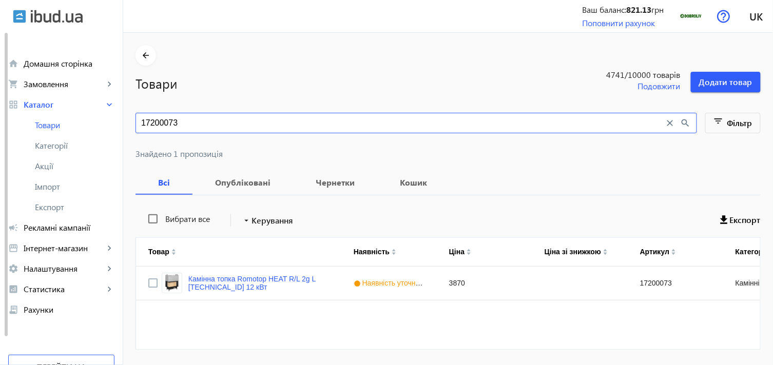
type input "17200073"
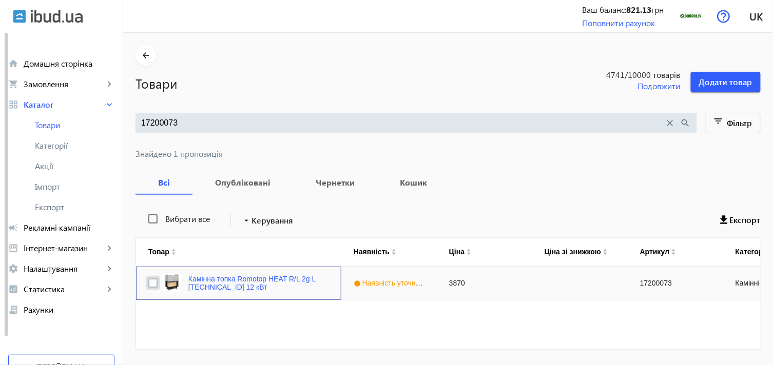
click at [148, 284] on input "Press Space to toggle row selection (unchecked)" at bounding box center [152, 283] width 9 height 9
checkbox input "true"
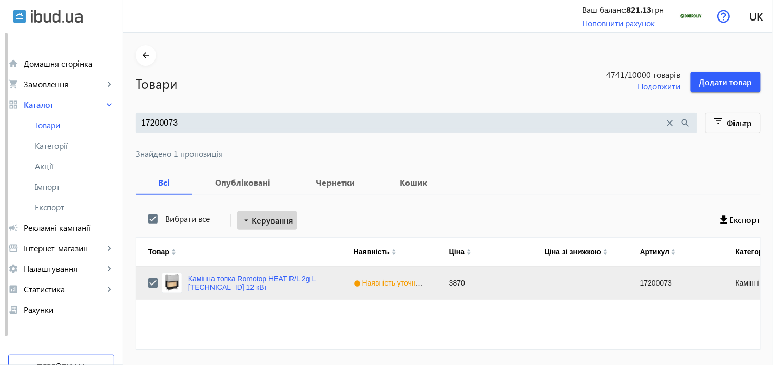
click at [258, 221] on span "Керування" at bounding box center [273, 221] width 42 height 12
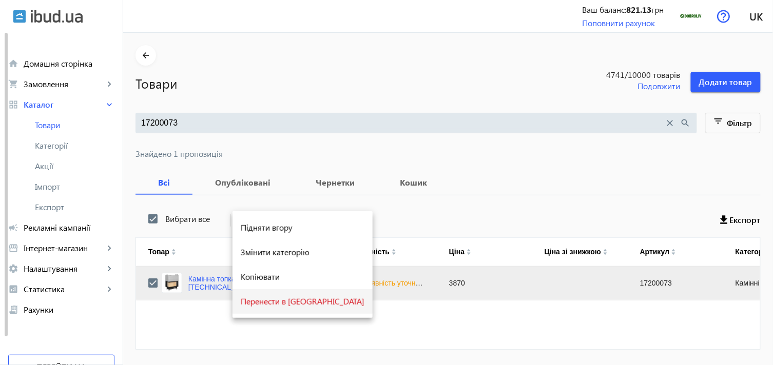
click at [273, 304] on span "Перенести в [GEOGRAPHIC_DATA]" at bounding box center [303, 302] width 124 height 8
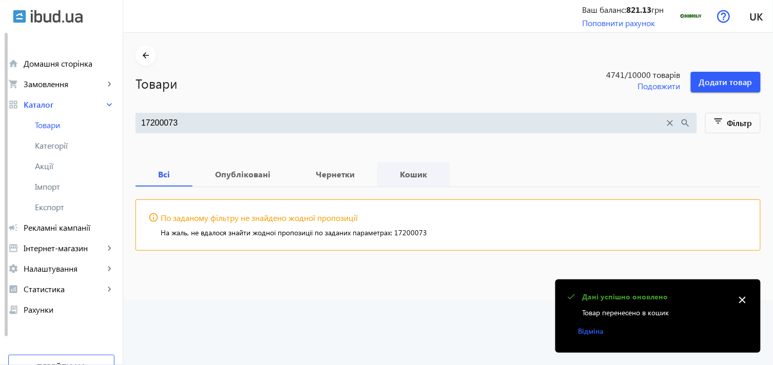
click at [406, 170] on b "Кошик" at bounding box center [414, 174] width 48 height 8
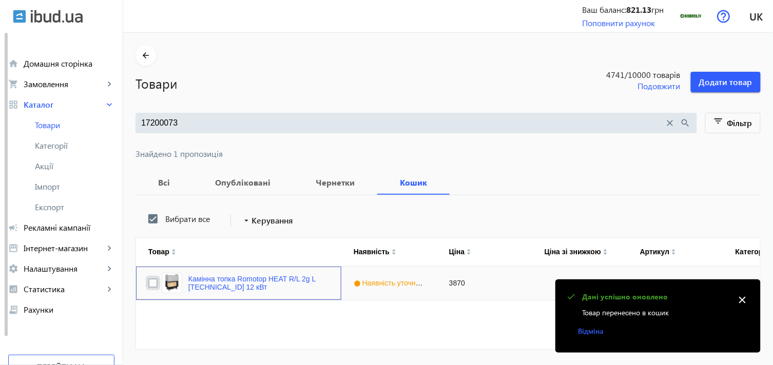
click at [148, 283] on input "Press Space to toggle row selection (unchecked)" at bounding box center [152, 283] width 9 height 9
checkbox input "true"
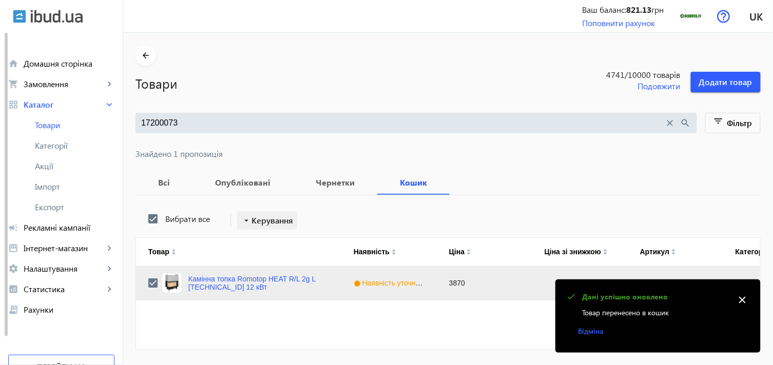
click at [256, 218] on span "Керування" at bounding box center [273, 221] width 42 height 12
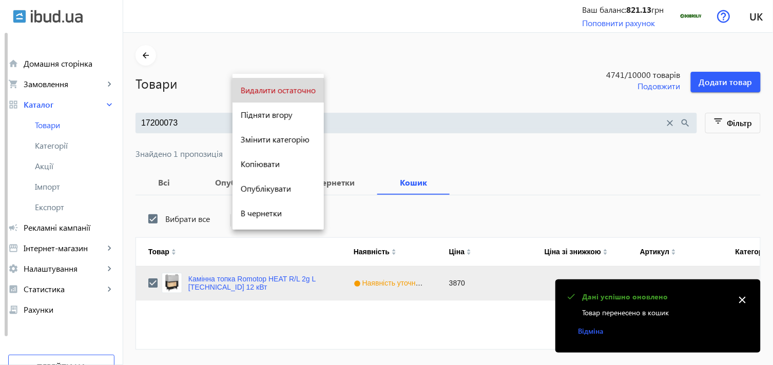
click at [283, 86] on span "Видалити остаточно" at bounding box center [278, 90] width 75 height 8
